Goal: Transaction & Acquisition: Book appointment/travel/reservation

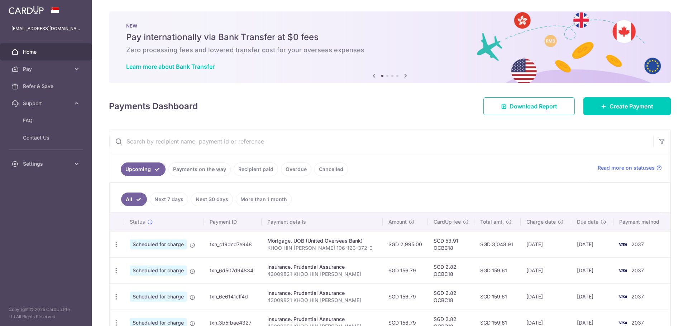
scroll to position [149, 0]
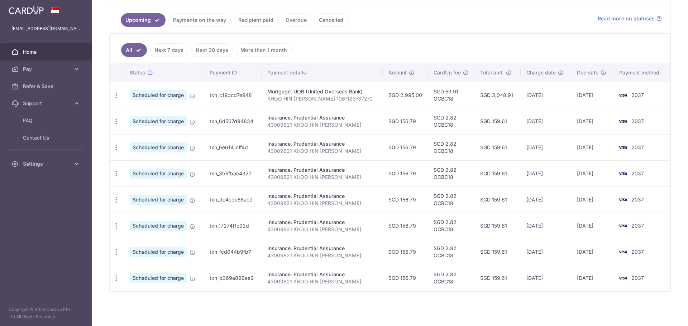
click at [43, 54] on span "Home" at bounding box center [46, 51] width 47 height 7
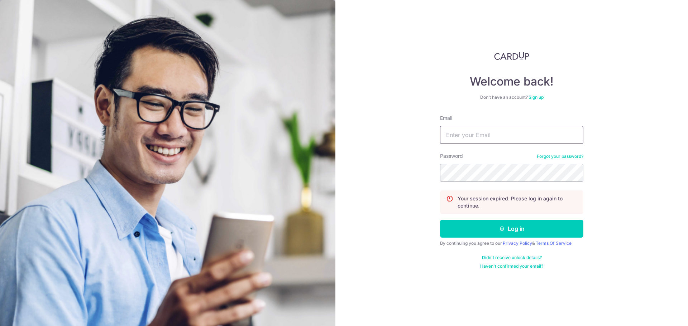
click at [519, 131] on input "Email" at bounding box center [511, 135] width 143 height 18
type input "[EMAIL_ADDRESS][DOMAIN_NAME]"
click at [440, 220] on button "Log in" at bounding box center [511, 229] width 143 height 18
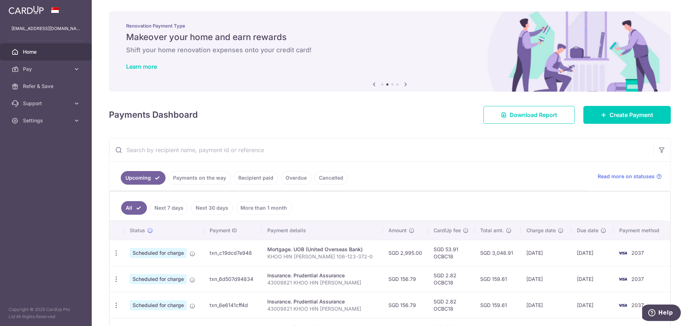
click at [250, 178] on link "Recipient paid" at bounding box center [256, 178] width 44 height 14
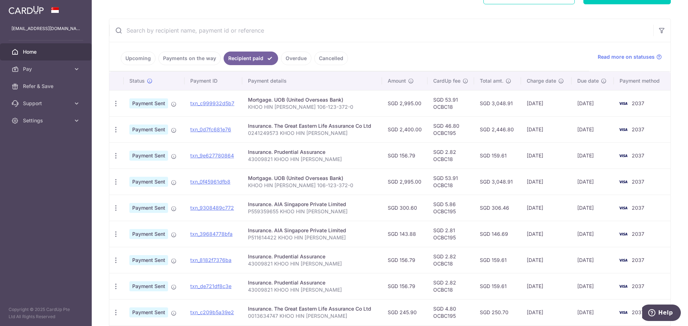
scroll to position [197, 0]
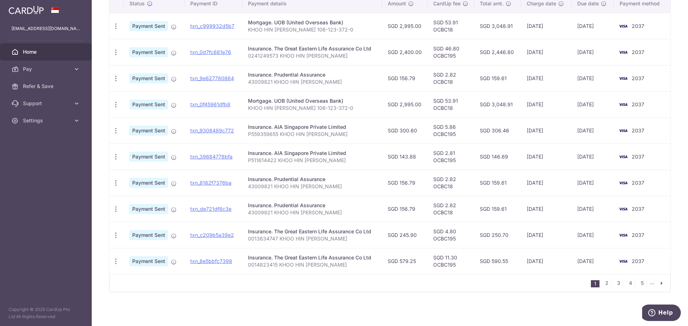
click at [659, 285] on icon "pager" at bounding box center [662, 284] width 6 height 6
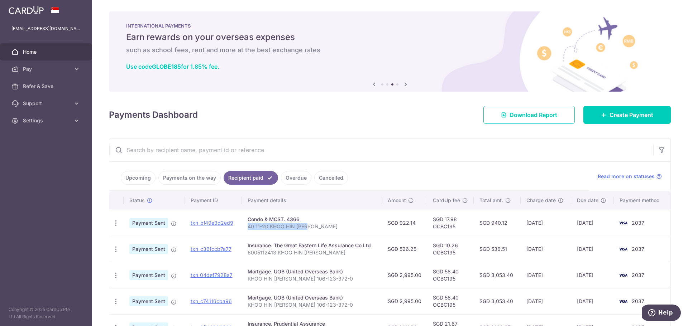
drag, startPoint x: 307, startPoint y: 228, endPoint x: 242, endPoint y: 229, distance: 65.9
click at [242, 229] on td "Condo & MCST. 4366 40 11-20 KHOO HIN CHIU" at bounding box center [312, 223] width 140 height 26
copy p "40 11-20 KHOO HIN [PERSON_NAME]"
click at [58, 67] on span "Pay" at bounding box center [46, 69] width 47 height 7
click at [58, 84] on span "Payments" at bounding box center [46, 86] width 47 height 7
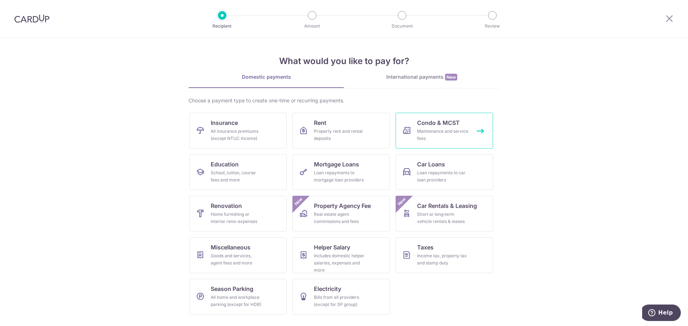
click at [421, 127] on span "Condo & MCST" at bounding box center [438, 123] width 43 height 9
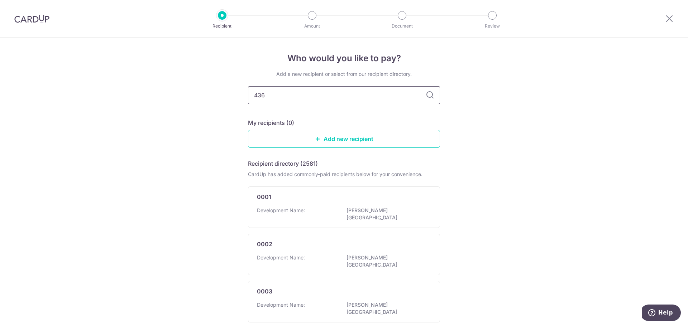
type input "4366"
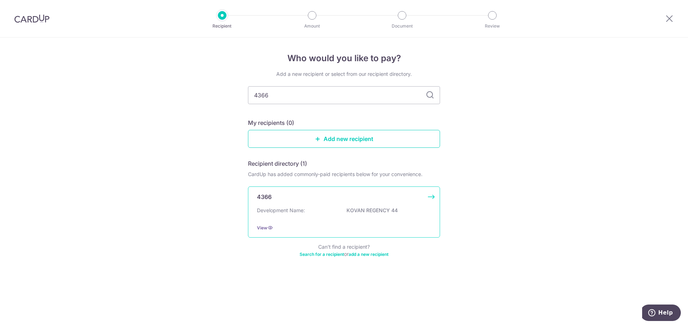
click at [349, 210] on p "KOVAN REGENCY 44" at bounding box center [387, 210] width 80 height 7
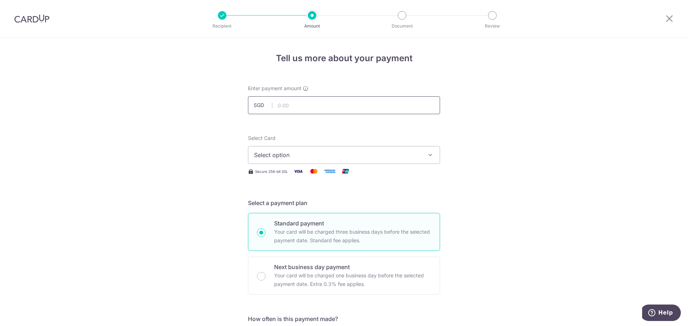
click at [316, 103] on input "text" at bounding box center [344, 105] width 192 height 18
type input "922.14"
click at [20, 22] on img at bounding box center [31, 18] width 35 height 9
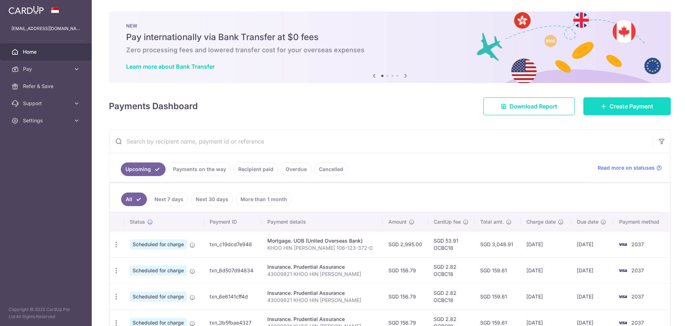
click at [612, 108] on span "Create Payment" at bounding box center [632, 106] width 44 height 9
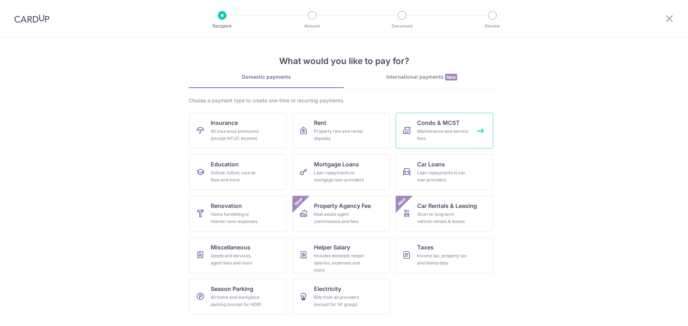
click at [447, 125] on span "Condo & MCST" at bounding box center [438, 123] width 43 height 9
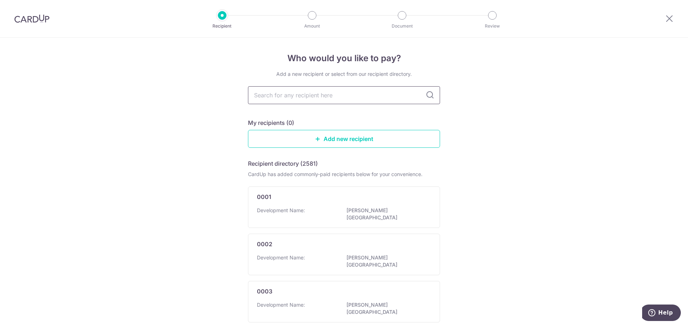
click at [320, 99] on input "text" at bounding box center [344, 95] width 192 height 18
type input "4366"
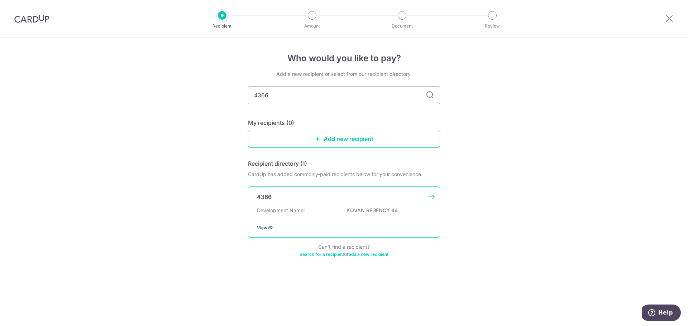
click at [271, 228] on icon at bounding box center [270, 228] width 6 height 6
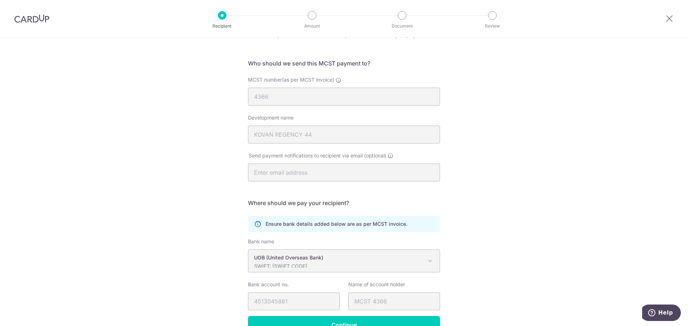
scroll to position [80, 0]
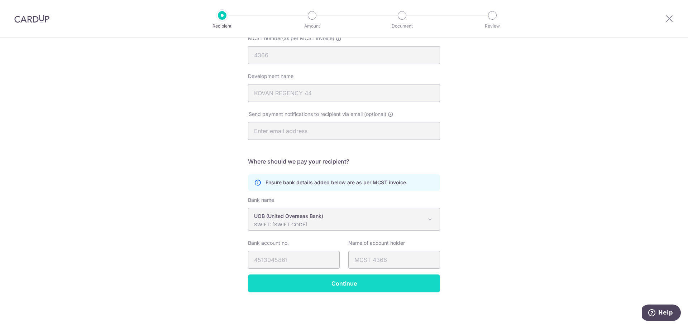
click at [358, 282] on input "Continue" at bounding box center [344, 284] width 192 height 18
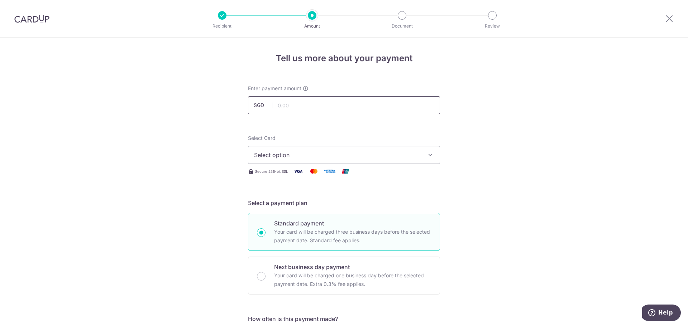
click at [336, 105] on input "text" at bounding box center [344, 105] width 192 height 18
type input "922.14"
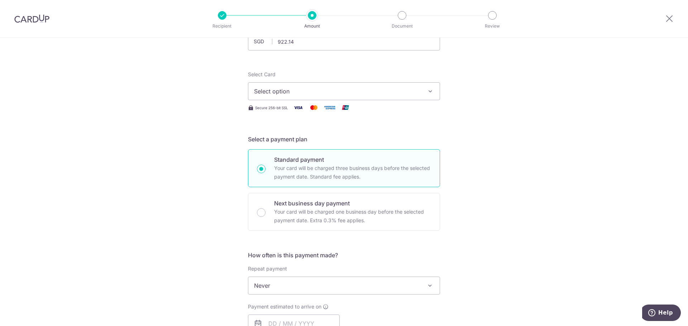
scroll to position [143, 0]
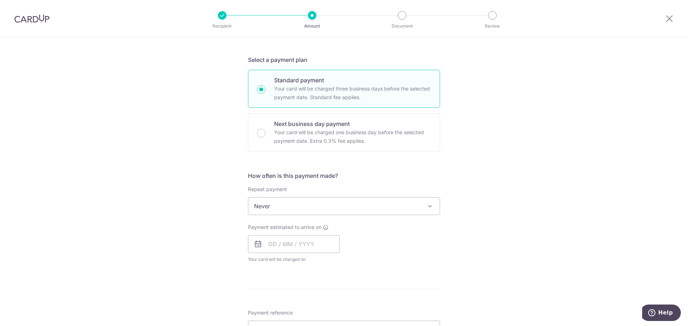
click at [324, 208] on span "Never" at bounding box center [343, 206] width 191 height 17
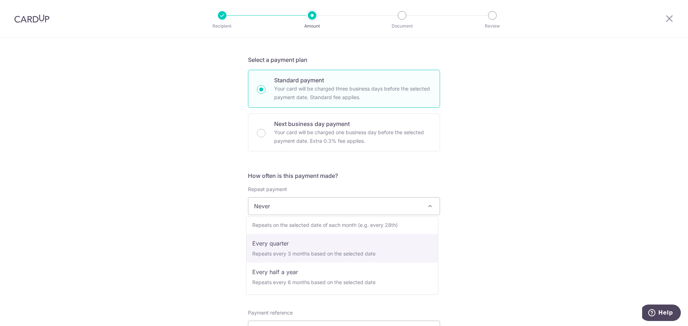
select select "4"
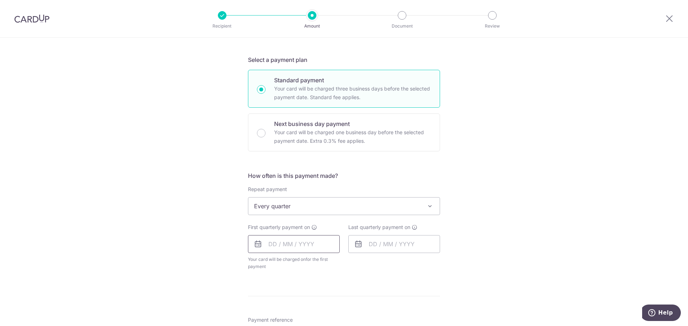
click at [271, 244] on input "text" at bounding box center [294, 244] width 92 height 18
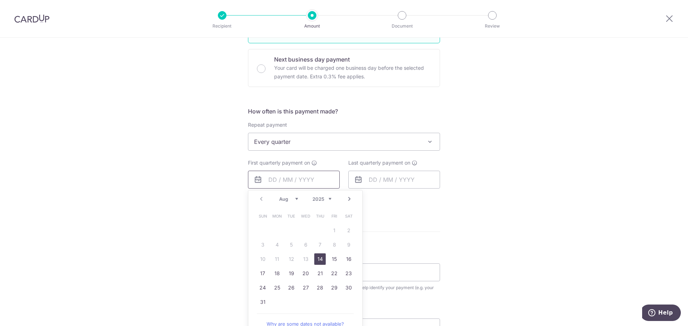
scroll to position [287, 0]
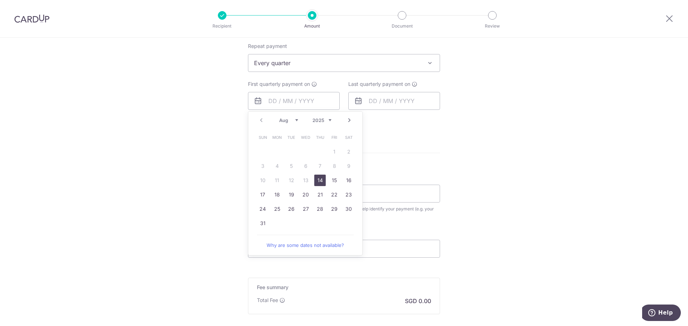
click at [318, 184] on link "14" at bounding box center [319, 180] width 11 height 11
type input "[DATE]"
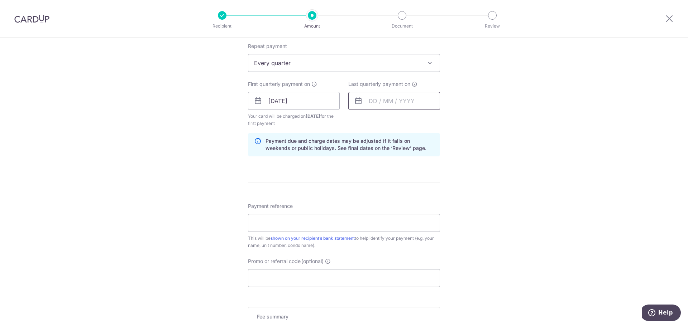
click at [423, 100] on input "text" at bounding box center [394, 101] width 92 height 18
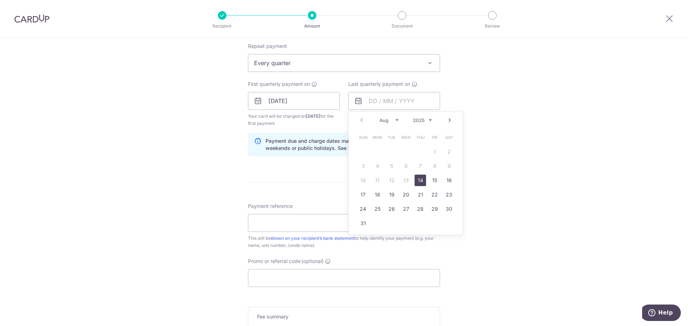
click at [396, 121] on select "Aug Sep Oct Nov Dec" at bounding box center [389, 121] width 19 height 6
click at [433, 181] on link "14" at bounding box center [434, 180] width 11 height 11
type input "[DATE]"
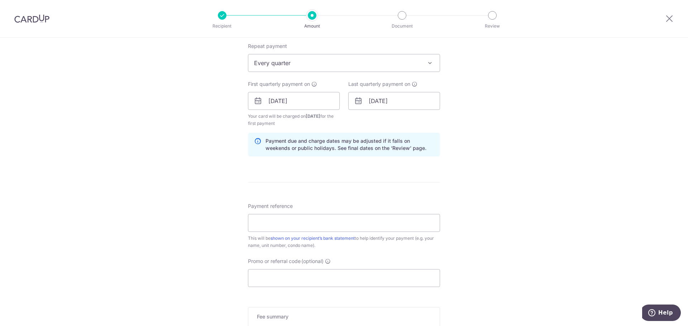
click at [518, 168] on div "Tell us more about your payment Enter payment amount SGD 922.14 922.14 Select C…" at bounding box center [344, 93] width 688 height 685
click at [415, 222] on input "Payment reference" at bounding box center [344, 223] width 192 height 18
type input "40 11-20 KHOO HIN [PERSON_NAME]"
click at [371, 275] on input "Promo or referral code (optional)" at bounding box center [344, 278] width 192 height 18
paste input "3HOME25R"
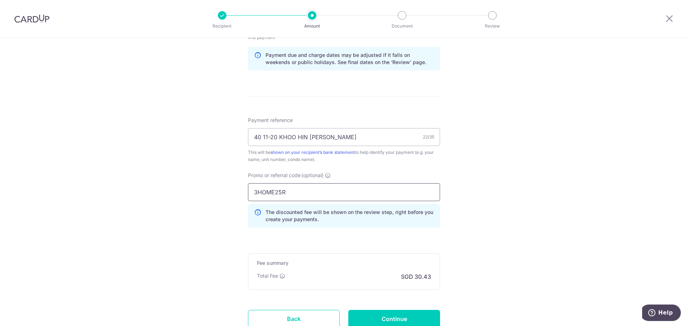
scroll to position [428, 0]
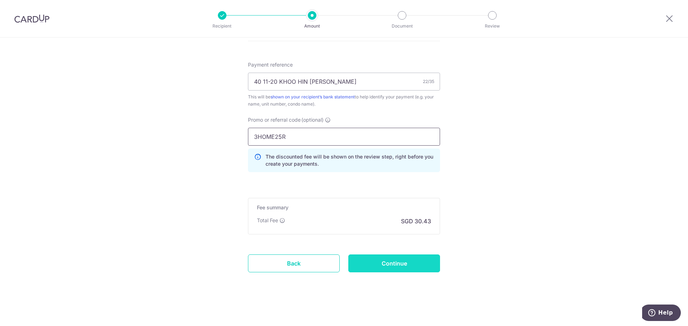
type input "3HOME25R"
click at [403, 264] on input "Continue" at bounding box center [394, 264] width 92 height 18
type input "Create Schedule"
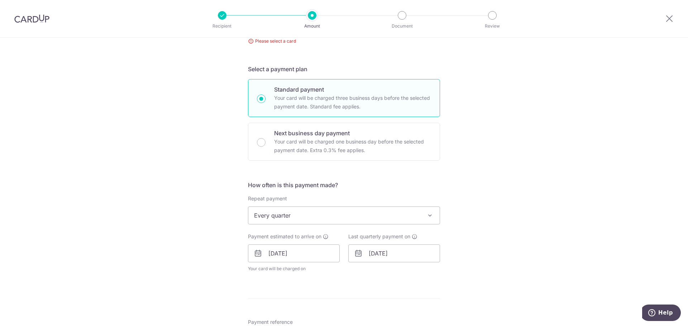
scroll to position [34, 0]
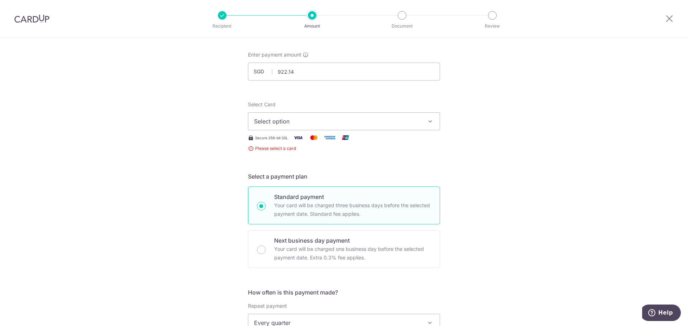
click at [399, 125] on span "Select option" at bounding box center [337, 121] width 167 height 9
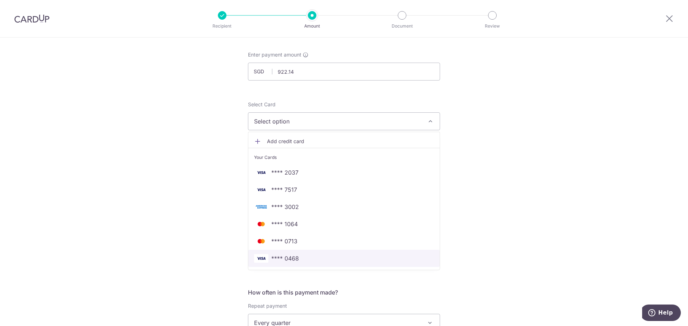
click at [351, 263] on link "**** 0468" at bounding box center [343, 258] width 191 height 17
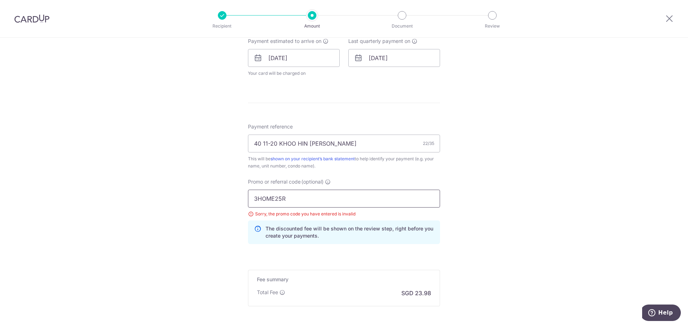
scroll to position [356, 0]
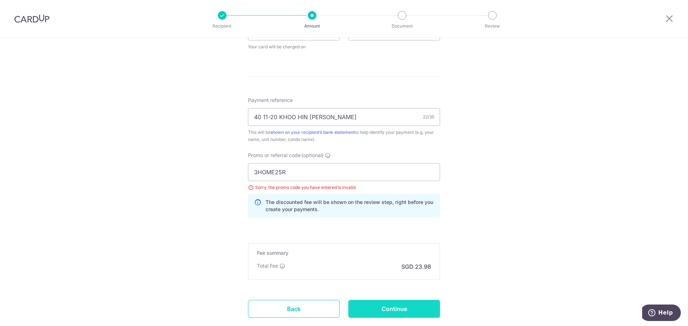
click at [386, 312] on input "Continue" at bounding box center [394, 309] width 92 height 18
type input "Create Schedule"
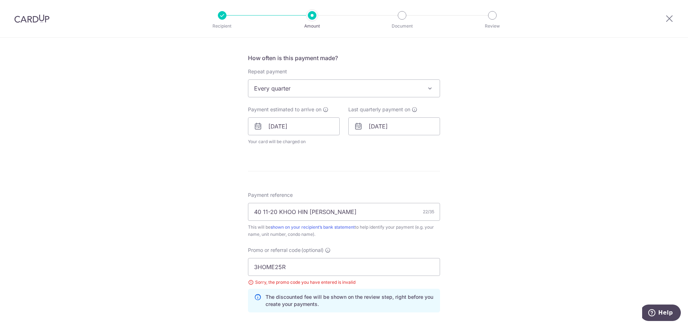
scroll to position [258, 0]
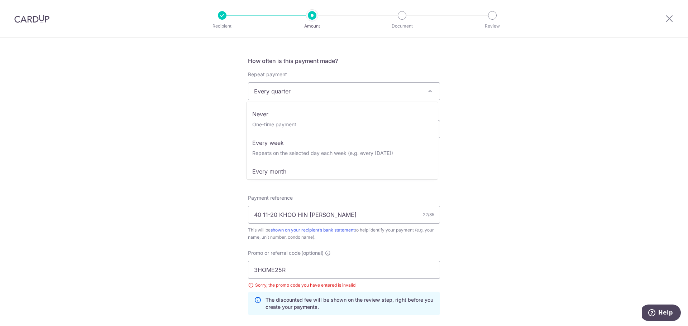
click at [334, 94] on span "Every quarter" at bounding box center [343, 91] width 191 height 17
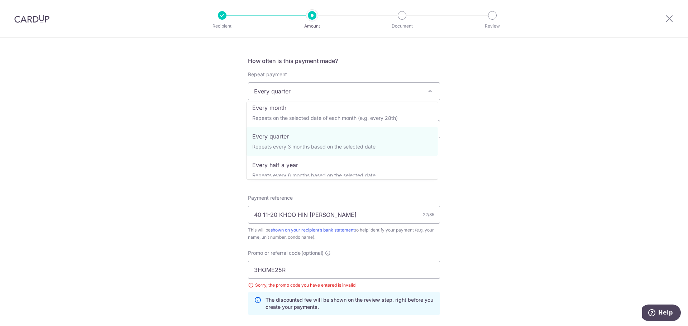
scroll to position [72, 0]
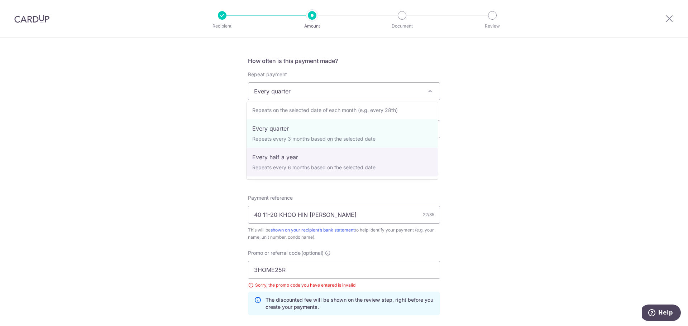
select select "5"
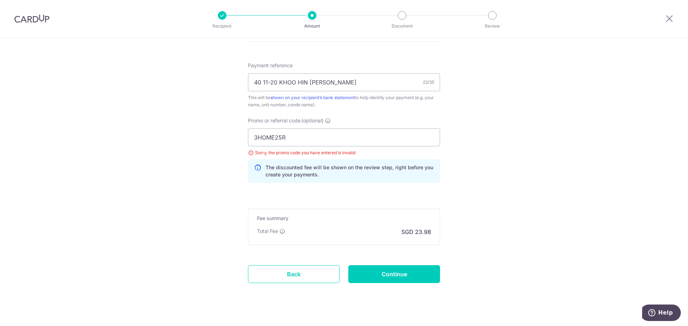
scroll to position [438, 0]
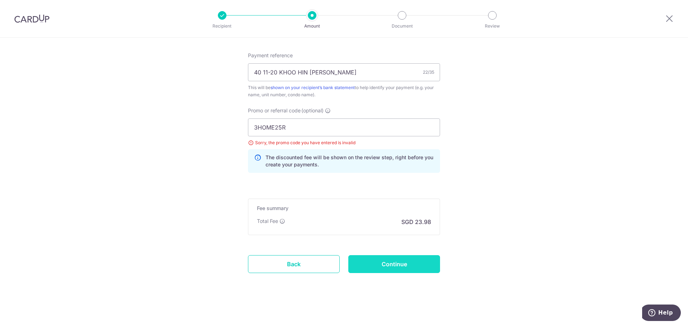
click at [400, 266] on input "Continue" at bounding box center [394, 265] width 92 height 18
type input "Update Schedule"
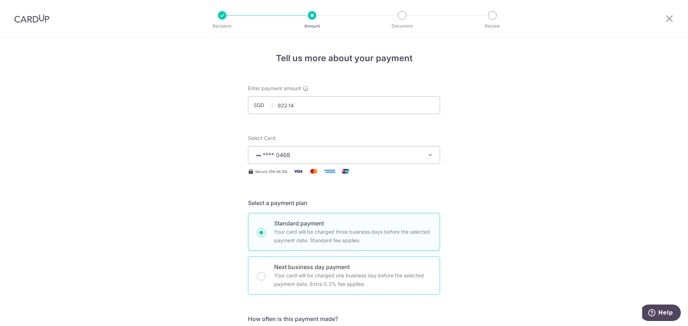
scroll to position [215, 0]
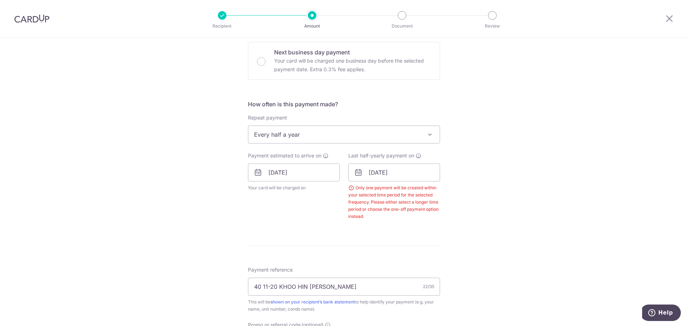
click at [356, 132] on span "Every half a year" at bounding box center [343, 134] width 191 height 17
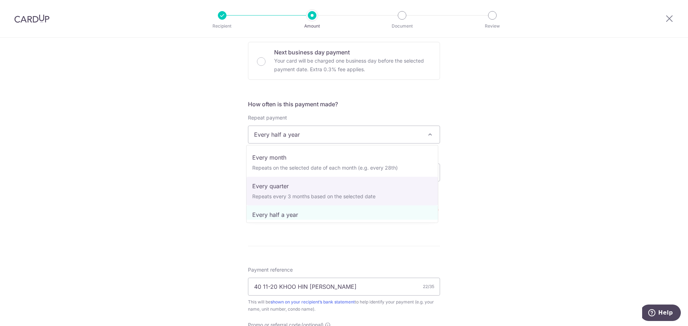
scroll to position [72, 0]
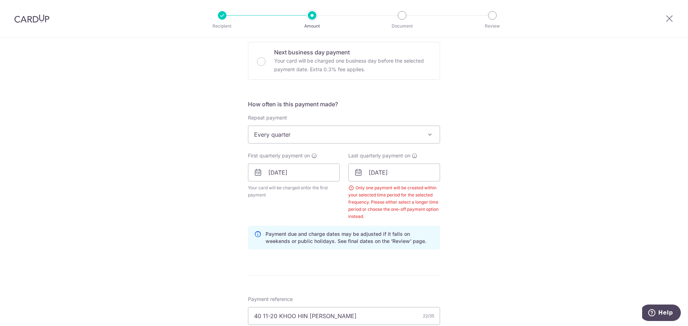
click at [352, 140] on span "Every quarter" at bounding box center [343, 134] width 191 height 17
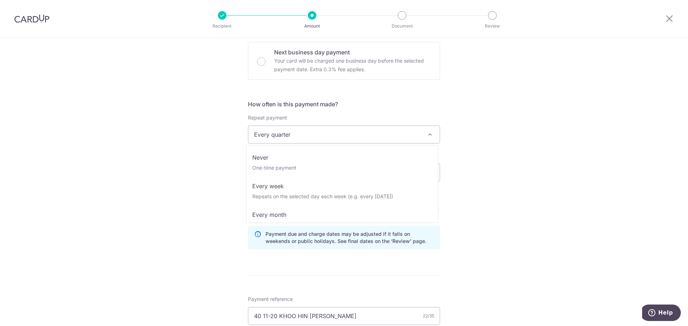
scroll to position [47, 0]
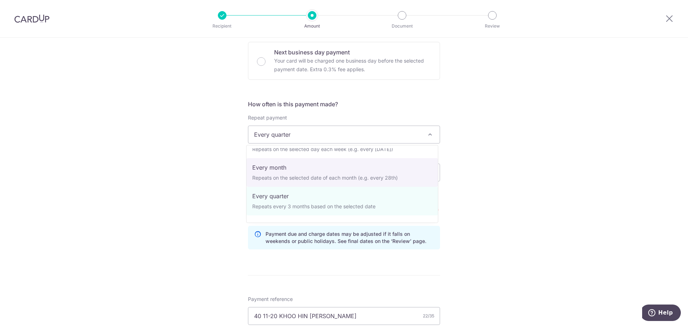
select select "3"
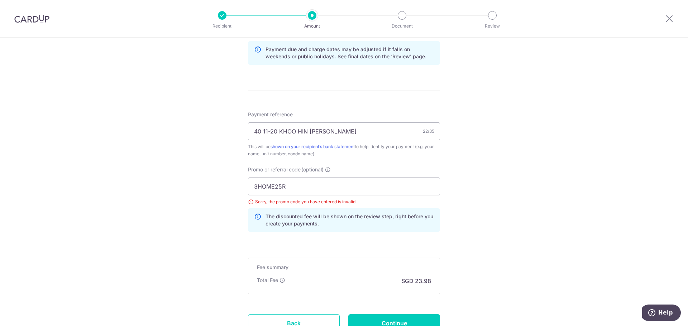
scroll to position [460, 0]
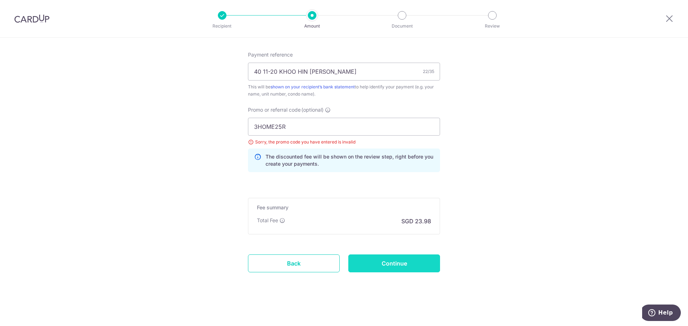
click at [393, 269] on input "Continue" at bounding box center [394, 264] width 92 height 18
type input "Update Schedule"
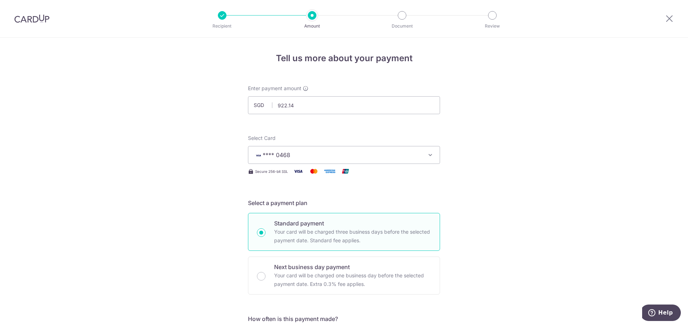
click at [45, 18] on img at bounding box center [31, 18] width 35 height 9
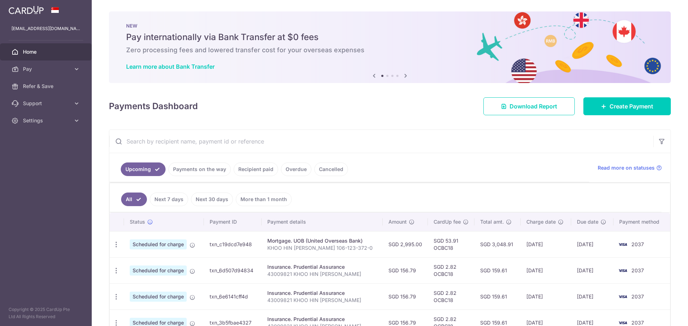
click at [243, 171] on link "Recipient paid" at bounding box center [256, 170] width 44 height 14
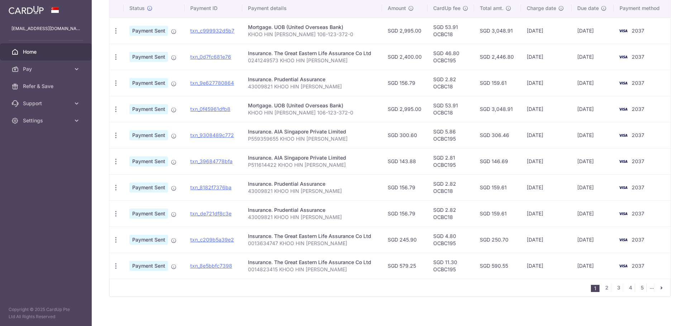
scroll to position [189, 0]
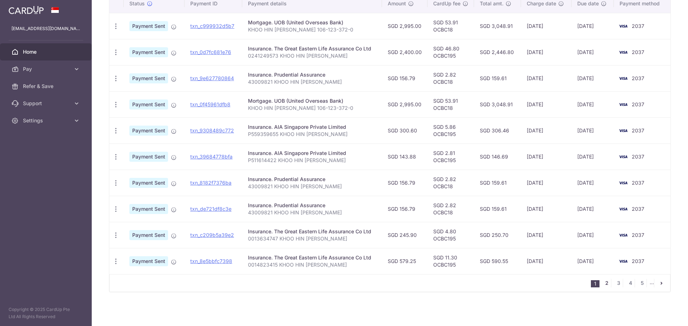
click at [603, 281] on link "2" at bounding box center [606, 283] width 9 height 9
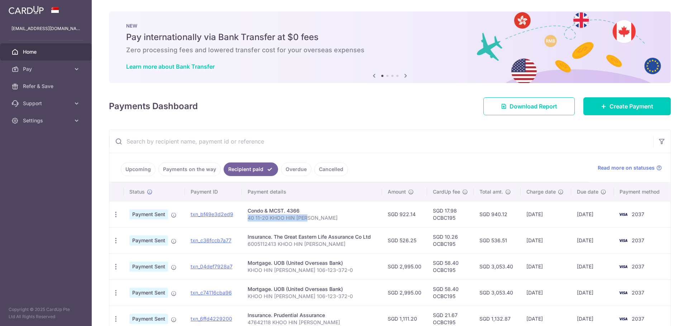
drag, startPoint x: 306, startPoint y: 220, endPoint x: 247, endPoint y: 224, distance: 59.3
click at [247, 224] on td "Condo & MCST. 4366 40 11-20 KHOO HIN CHIU" at bounding box center [312, 214] width 140 height 26
copy p "40 11-20 KHOO HIN CHIU"
click at [35, 72] on span "Pay" at bounding box center [46, 69] width 47 height 7
click at [35, 90] on span "Payments" at bounding box center [46, 86] width 47 height 7
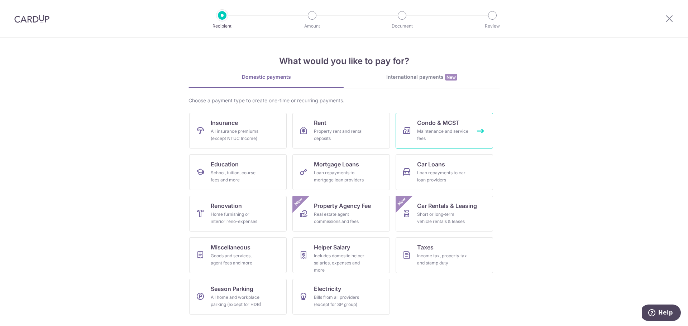
click at [435, 125] on span "Condo & MCST" at bounding box center [438, 123] width 43 height 9
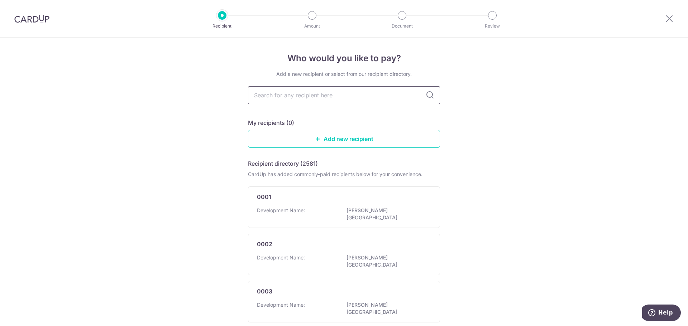
click at [377, 97] on input "text" at bounding box center [344, 95] width 192 height 18
type input "4366"
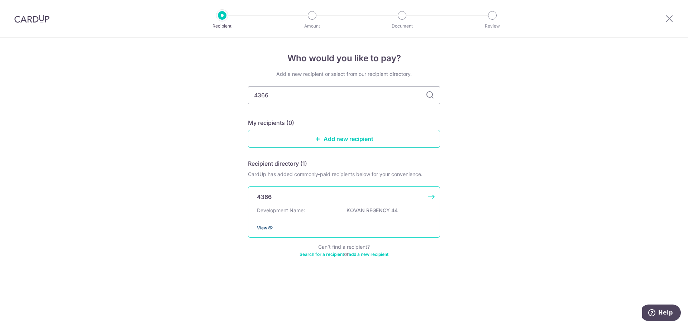
click at [271, 226] on icon at bounding box center [270, 228] width 6 height 6
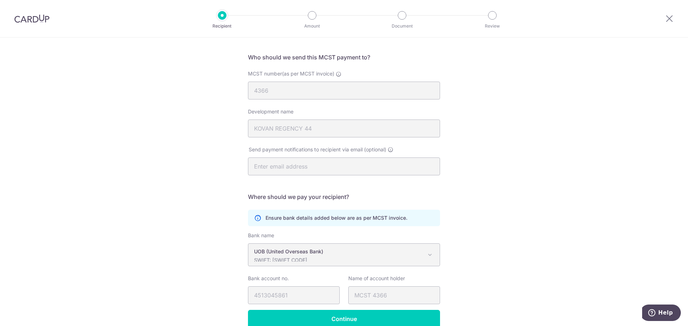
scroll to position [80, 0]
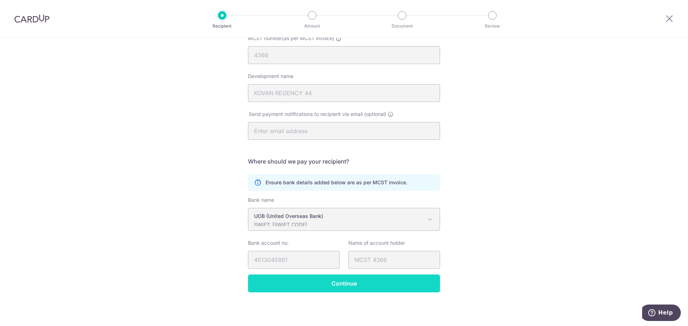
click at [291, 287] on input "Continue" at bounding box center [344, 284] width 192 height 18
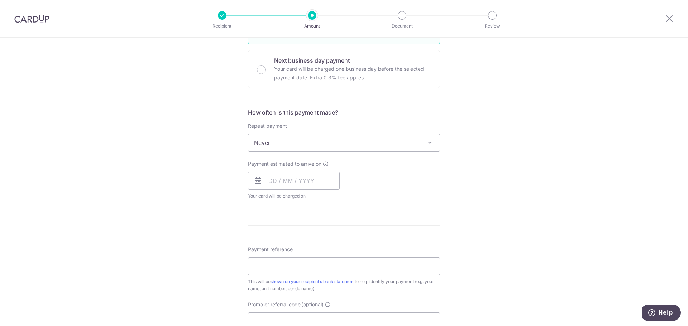
scroll to position [251, 0]
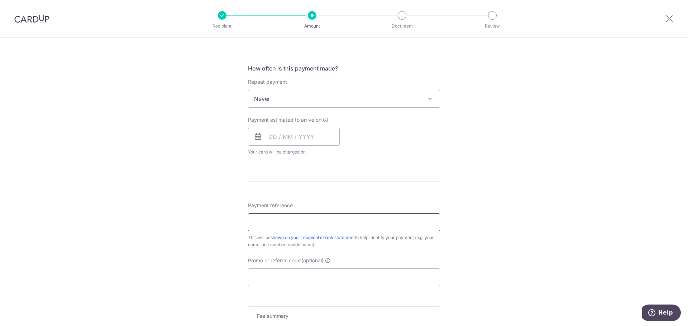
click at [345, 222] on input "Payment reference" at bounding box center [344, 223] width 192 height 18
paste input "40 11-20 KHOO HIN [PERSON_NAME]"
type input "4"
paste input "40 11-20 KHOO HIN [PERSON_NAME]"
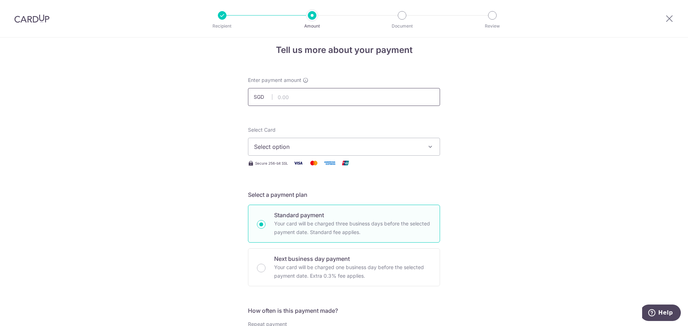
scroll to position [0, 0]
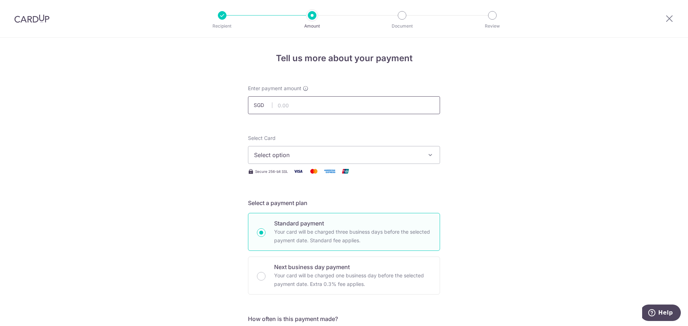
type input "40 11-20 KHOO HIN [PERSON_NAME]"
click at [311, 102] on input "text" at bounding box center [344, 105] width 192 height 18
type input "922.14"
click at [293, 155] on span "Select option" at bounding box center [337, 155] width 167 height 9
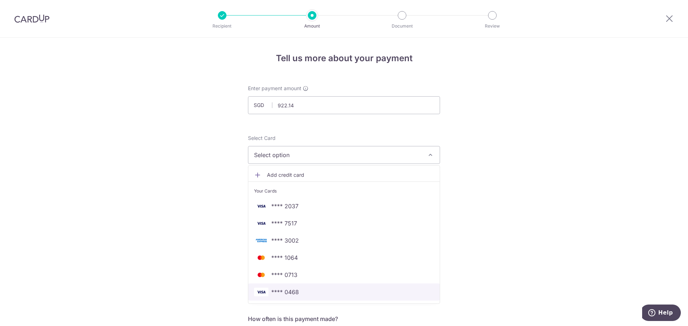
click at [292, 293] on span "**** 0468" at bounding box center [285, 292] width 28 height 9
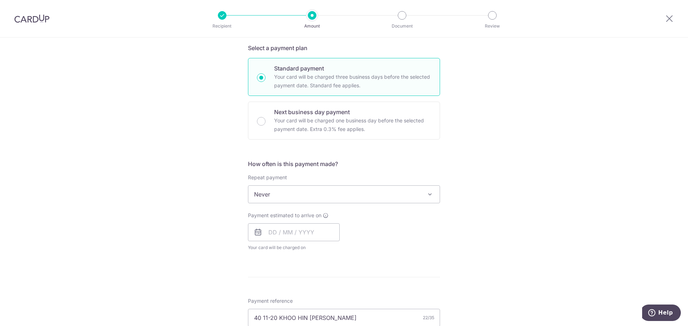
scroll to position [215, 0]
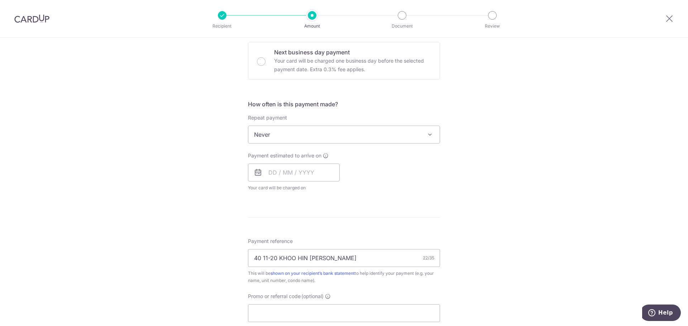
click at [308, 137] on span "Never" at bounding box center [343, 134] width 191 height 17
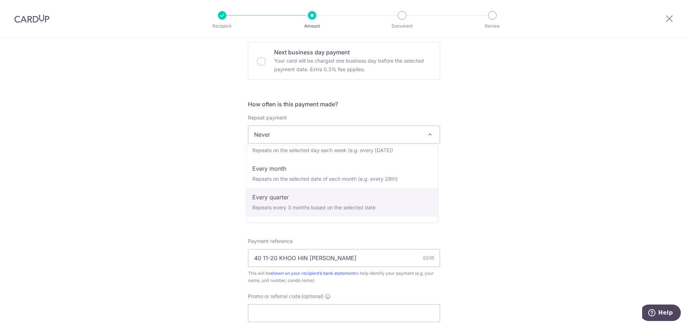
select select "4"
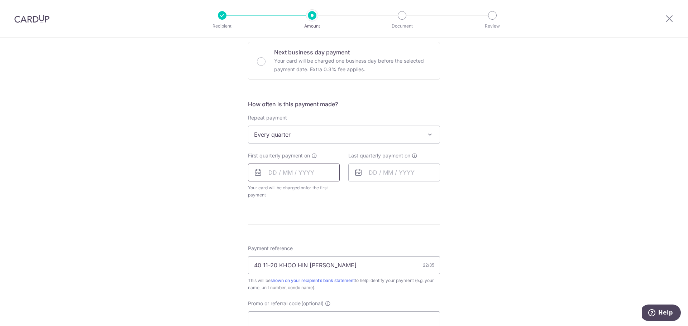
click at [312, 171] on input "text" at bounding box center [294, 173] width 92 height 18
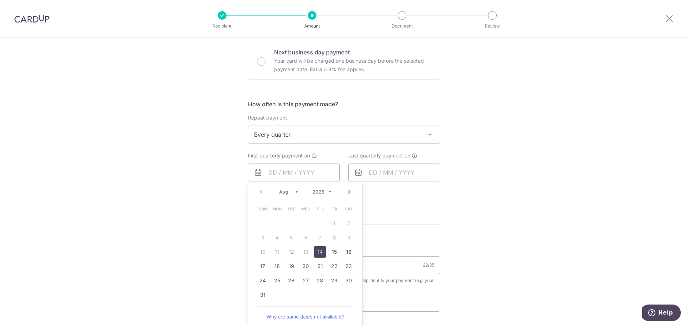
click at [322, 250] on link "14" at bounding box center [319, 252] width 11 height 11
type input "[DATE]"
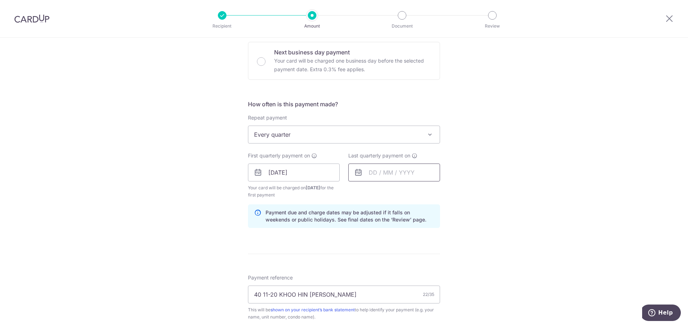
click at [403, 169] on input "text" at bounding box center [394, 173] width 92 height 18
click at [395, 193] on select "Aug Sep Oct Nov Dec" at bounding box center [389, 192] width 19 height 6
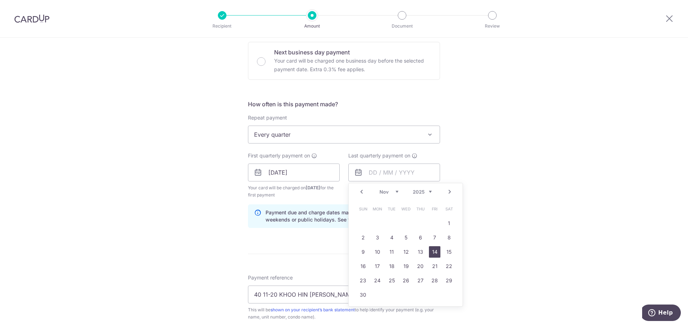
click at [435, 254] on link "14" at bounding box center [434, 252] width 11 height 11
type input "[DATE]"
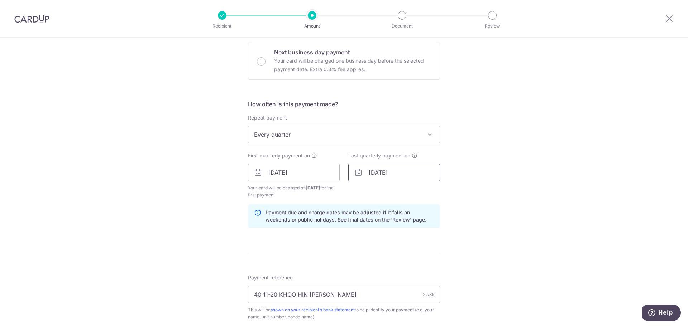
click at [407, 174] on input "[DATE]" at bounding box center [394, 173] width 92 height 18
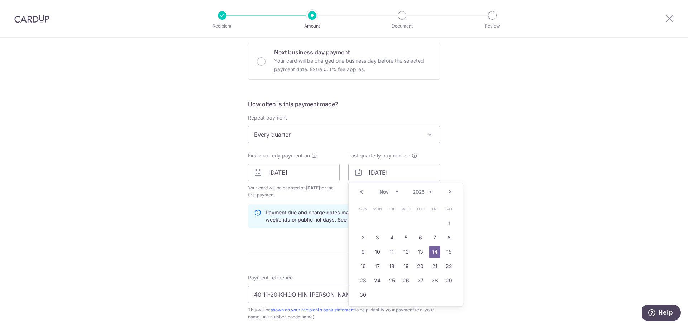
click at [553, 198] on div "Tell us more about your payment Enter payment amount SGD 922.14 922.14 Select C…" at bounding box center [344, 165] width 688 height 685
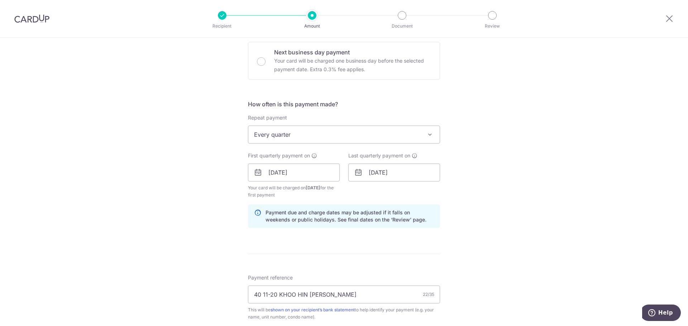
scroll to position [358, 0]
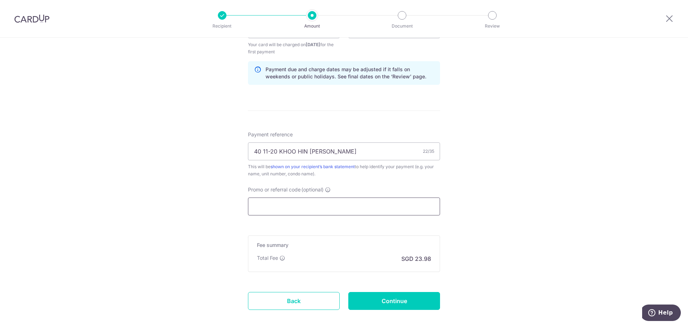
click at [377, 209] on input "Promo or referral code (optional)" at bounding box center [344, 207] width 192 height 18
click at [299, 204] on input "Promo or referral code (optional)" at bounding box center [344, 207] width 192 height 18
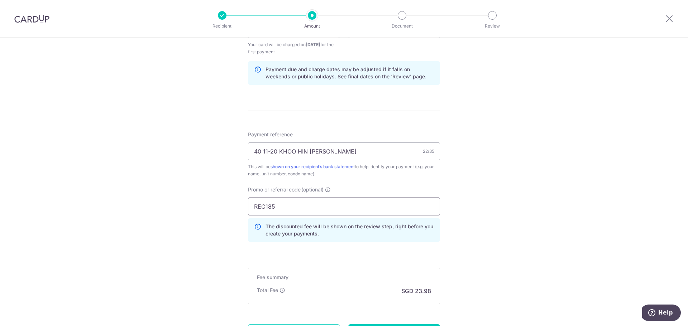
scroll to position [428, 0]
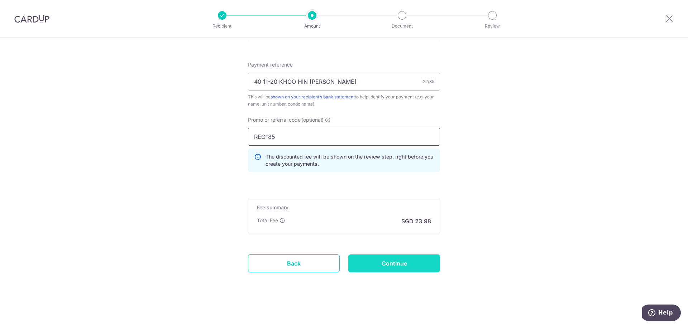
type input "REC185"
click at [406, 263] on input "Continue" at bounding box center [394, 264] width 92 height 18
type input "Create Schedule"
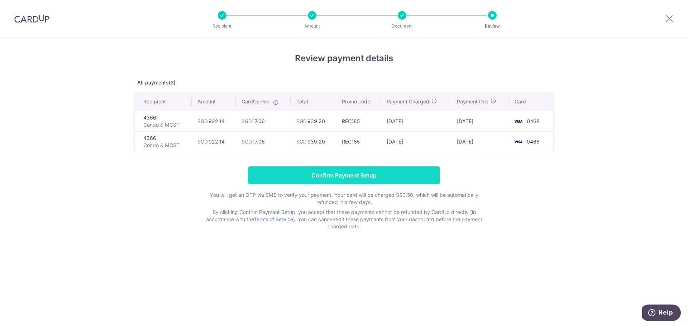
click at [342, 179] on input "Confirm Payment Setup" at bounding box center [344, 176] width 192 height 18
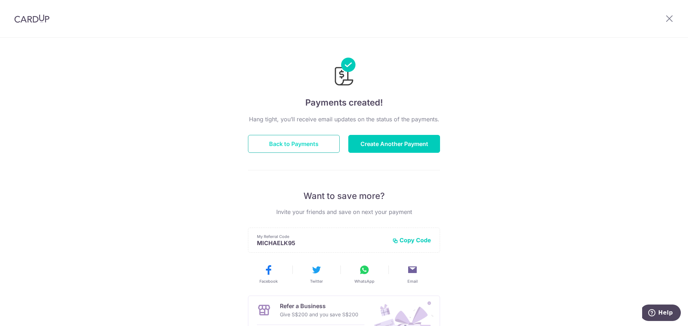
click at [283, 149] on button "Back to Payments" at bounding box center [294, 144] width 92 height 18
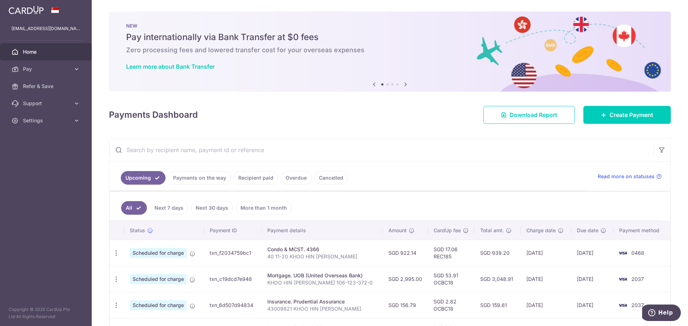
scroll to position [36, 0]
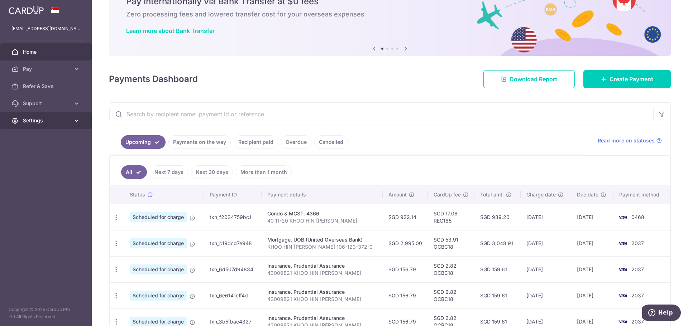
click at [28, 121] on span "Settings" at bounding box center [46, 120] width 47 height 7
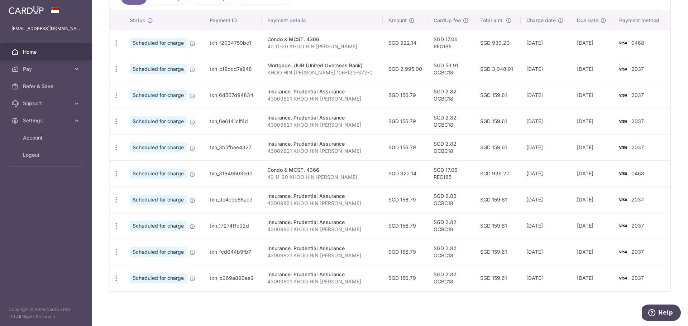
scroll to position [103, 0]
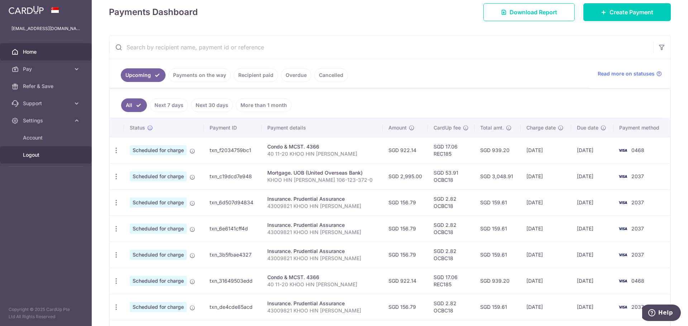
click at [72, 160] on link "Logout" at bounding box center [46, 155] width 92 height 17
